Goal: Task Accomplishment & Management: Manage account settings

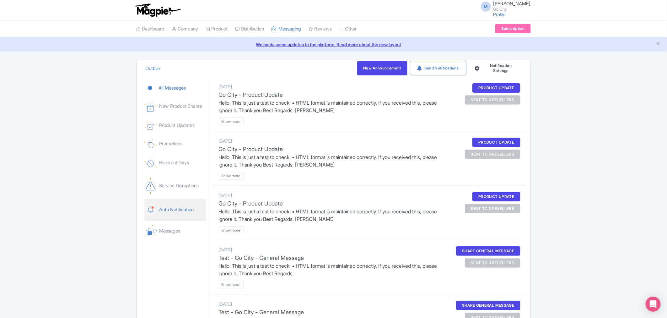
click at [186, 208] on link "Auto Notification" at bounding box center [175, 209] width 62 height 22
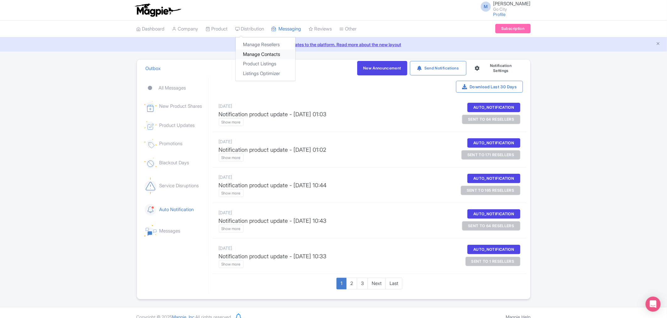
click at [263, 55] on link "Manage Contacts" at bounding box center [266, 55] width 60 height 10
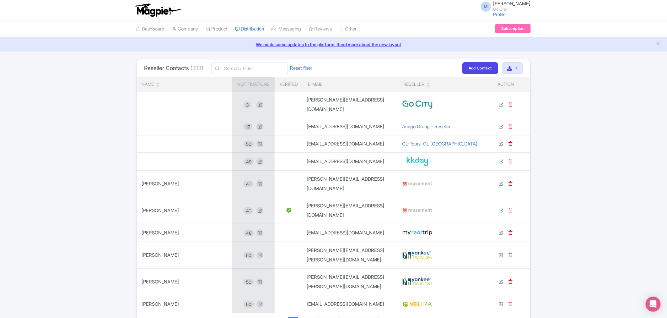
click at [583, 71] on div "Reseller Contacts (313) Reset filter Filter Add Contact Download contacts Name …" at bounding box center [333, 273] width 667 height 428
click at [232, 70] on input "text" at bounding box center [249, 68] width 77 height 12
type input "albus"
click button "Filter" at bounding box center [0, 0] width 0 height 0
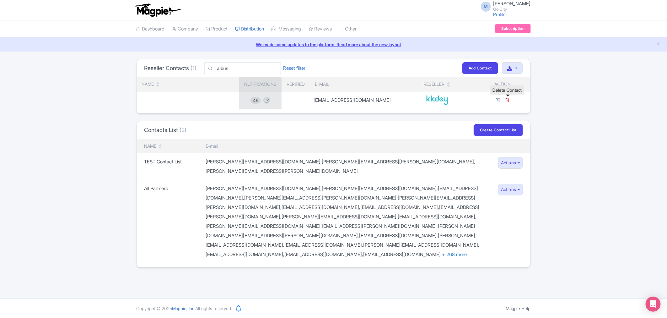
click at [510, 103] on link at bounding box center [507, 100] width 5 height 7
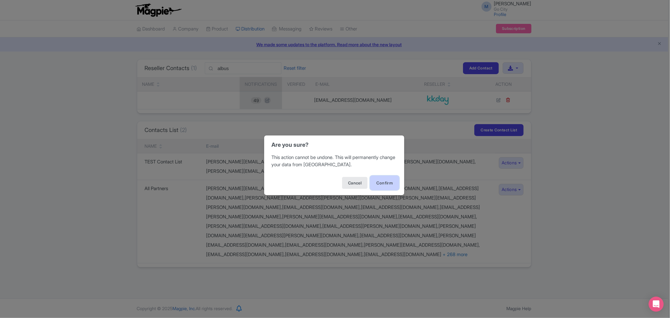
click at [382, 183] on button "Confirm" at bounding box center [384, 183] width 29 height 14
